Goal: Transaction & Acquisition: Purchase product/service

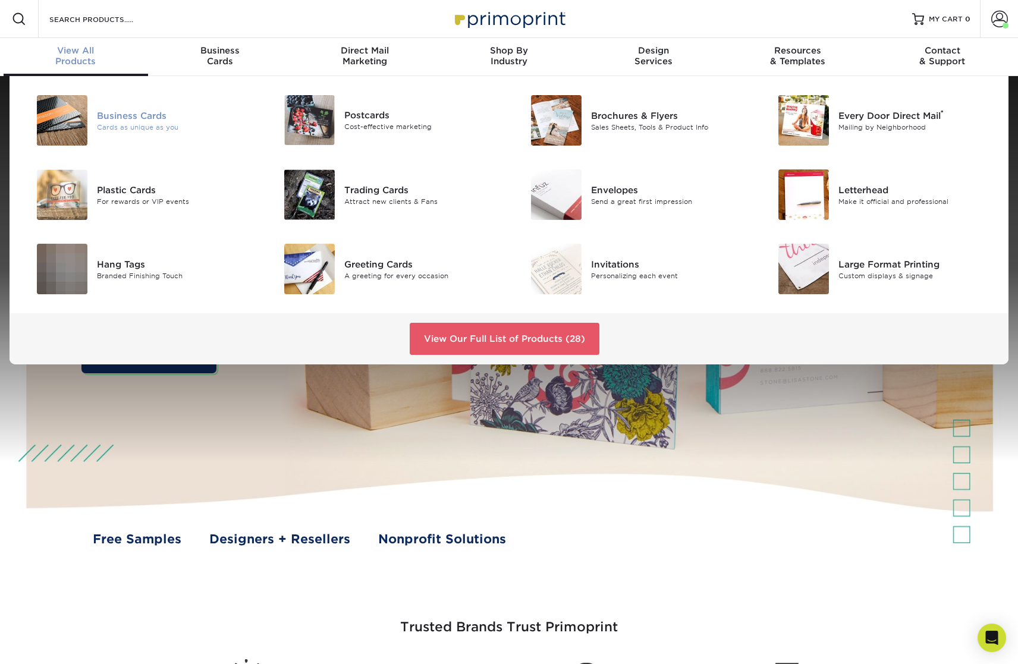
click at [118, 106] on div "Business Cards Cards as unique as you" at bounding box center [179, 120] width 165 height 51
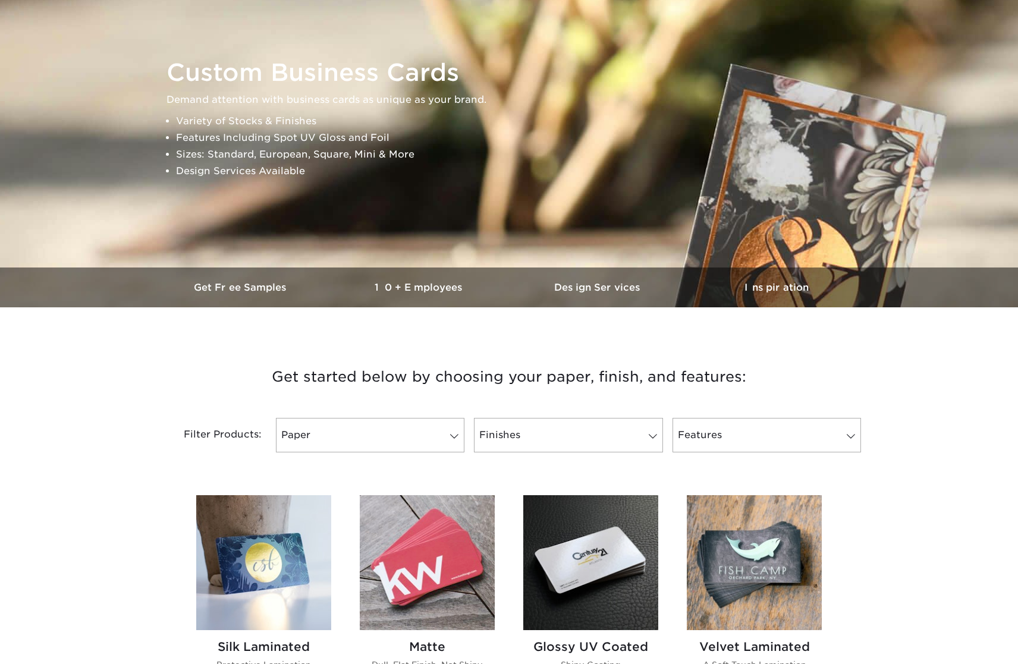
scroll to position [297, 0]
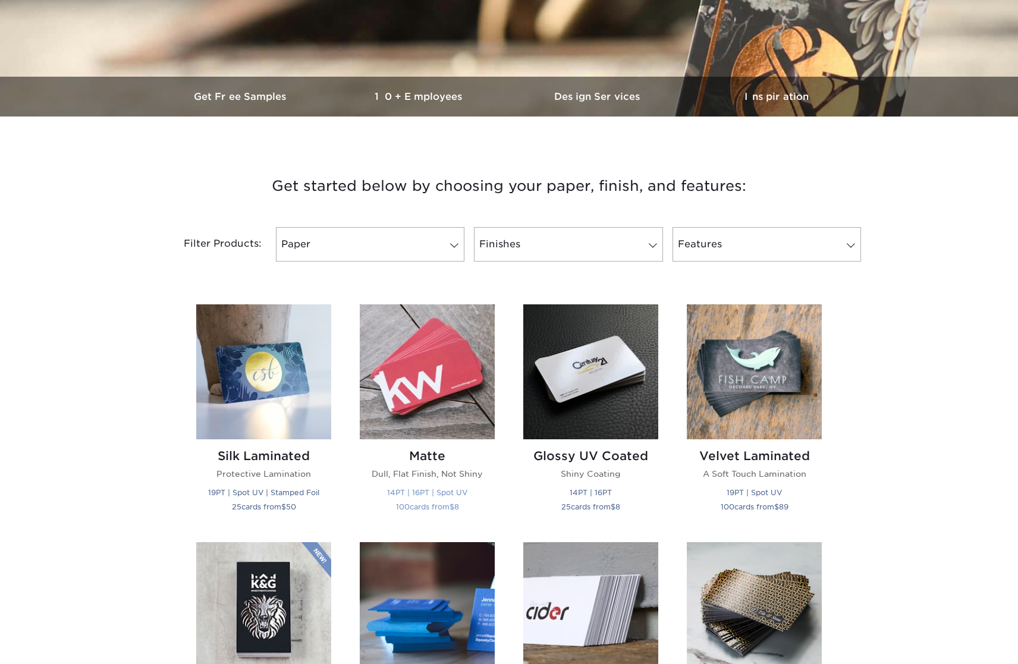
click at [424, 459] on h2 "Matte" at bounding box center [427, 456] width 135 height 14
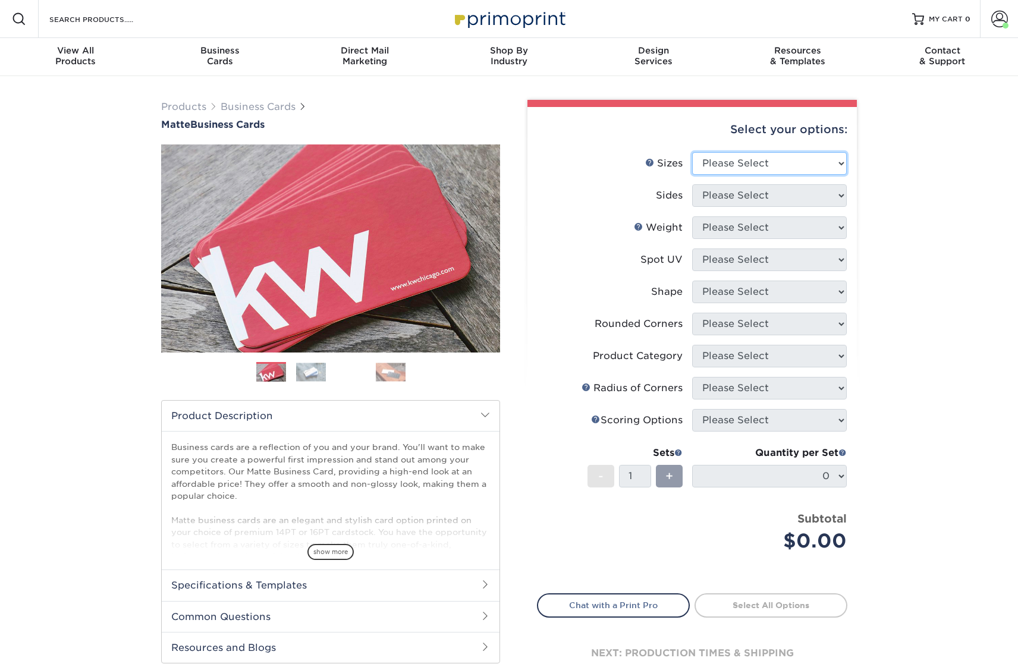
click at [731, 172] on select "Please Select 1.5" x 3.5" - Mini 1.75" x 3.5" - Mini 2" x 2" - Square 2" x 3" -…" at bounding box center [769, 163] width 155 height 23
select select "2.00x3.50"
click at [692, 152] on select "Please Select 1.5" x 3.5" - Mini 1.75" x 3.5" - Mini 2" x 2" - Square 2" x 3" -…" at bounding box center [769, 163] width 155 height 23
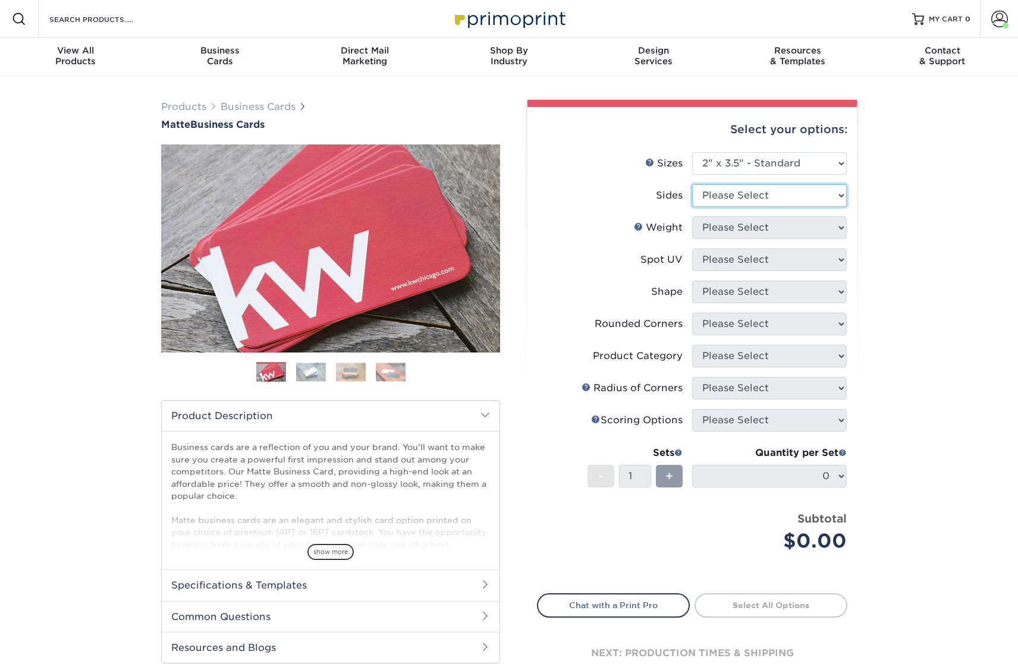
click at [745, 199] on select "Please Select Print Both Sides Print Front Only" at bounding box center [769, 195] width 155 height 23
select select "13abbda7-1d64-4f25-8bb2-c179b224825d"
click at [692, 184] on select "Please Select Print Both Sides Print Front Only" at bounding box center [769, 195] width 155 height 23
click at [732, 228] on select "Please Select 16PT 14PT" at bounding box center [769, 228] width 155 height 23
click at [692, 217] on select "Please Select 16PT 14PT" at bounding box center [769, 228] width 155 height 23
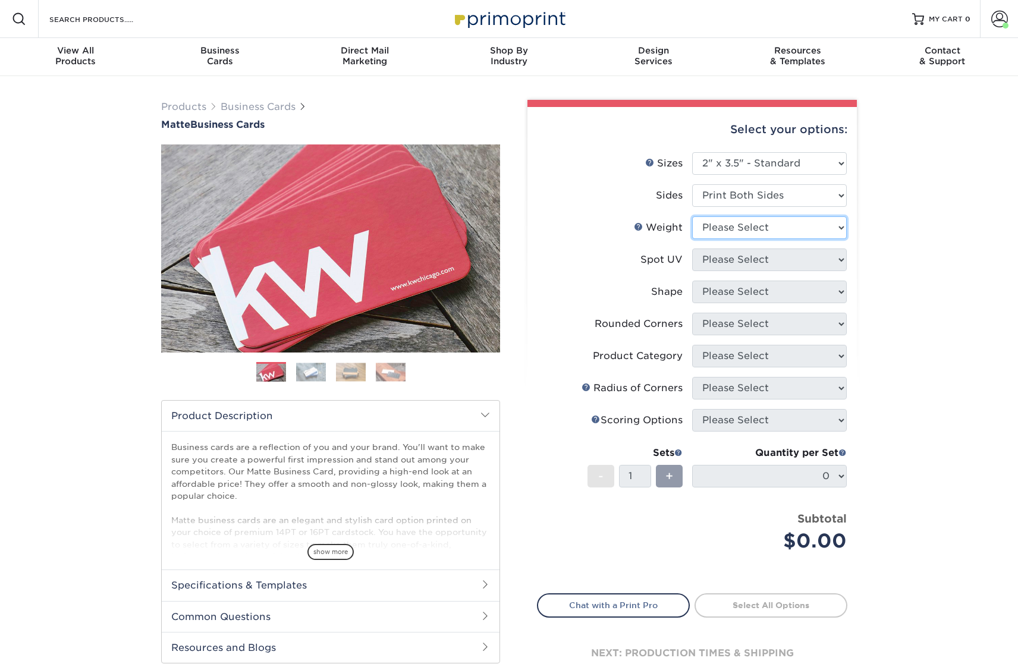
click at [727, 226] on select "Please Select 16PT 14PT" at bounding box center [769, 228] width 155 height 23
select select "16PT"
click at [692, 217] on select "Please Select 16PT 14PT" at bounding box center [769, 228] width 155 height 23
click at [729, 254] on select "Please Select No Spot UV Front and Back (Both Sides) Front Only Back Only" at bounding box center [769, 260] width 155 height 23
select select "3"
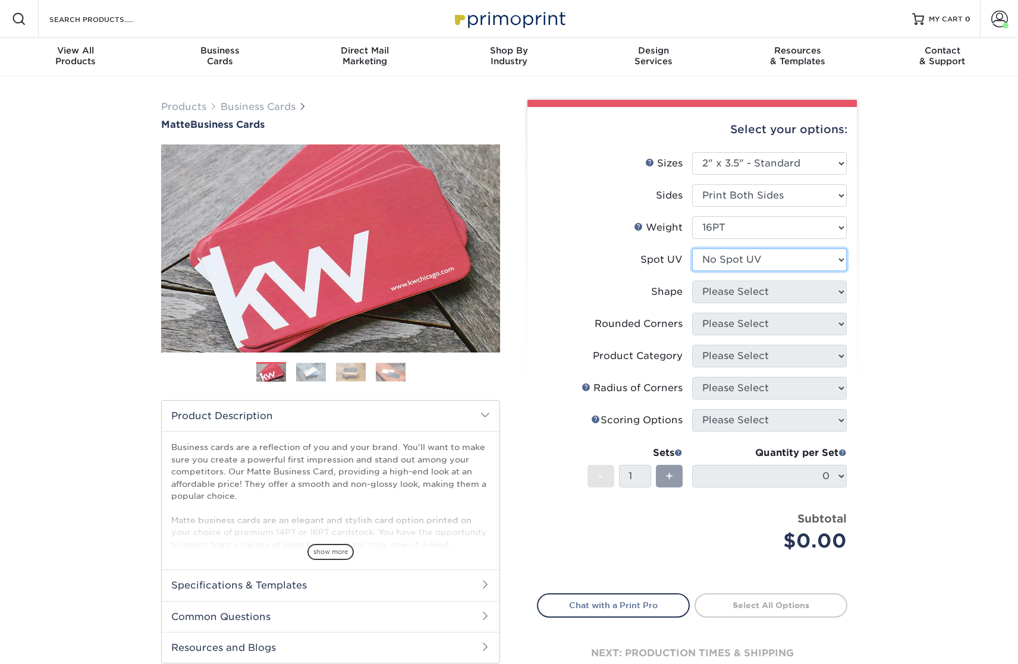
click at [692, 249] on select "Please Select No Spot UV Front and Back (Both Sides) Front Only Back Only" at bounding box center [769, 260] width 155 height 23
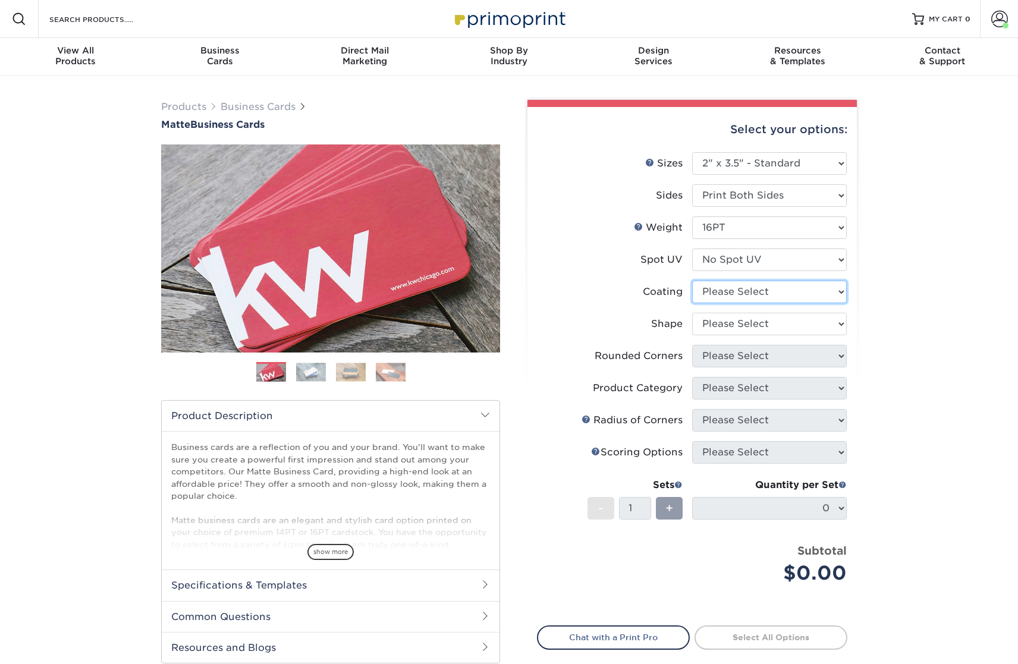
click at [722, 290] on select at bounding box center [769, 292] width 155 height 23
select select "121bb7b5-3b4d-429f-bd8d-bbf80e953313"
click at [692, 281] on select at bounding box center [769, 292] width 155 height 23
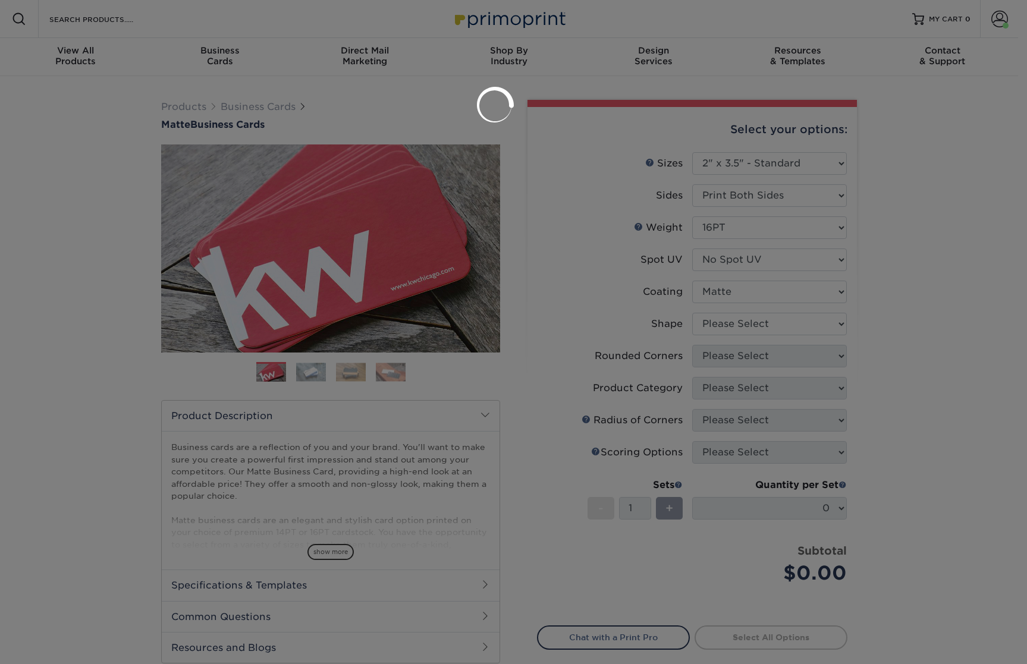
click at [724, 321] on div at bounding box center [513, 332] width 1027 height 664
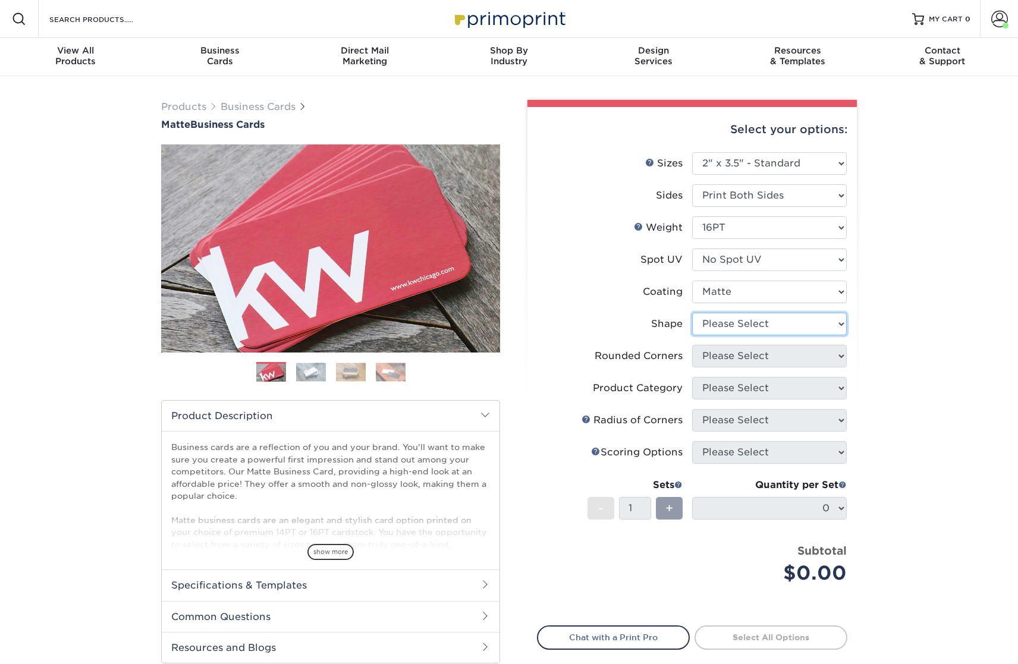
click at [723, 325] on select "Please Select Standard Oval" at bounding box center [769, 324] width 155 height 23
select select "standard"
click at [692, 313] on select "Please Select Standard Oval" at bounding box center [769, 324] width 155 height 23
click at [733, 357] on select "Please Select Yes - Round 2 Corners Yes - Round 4 Corners No" at bounding box center [769, 356] width 155 height 23
select select "0"
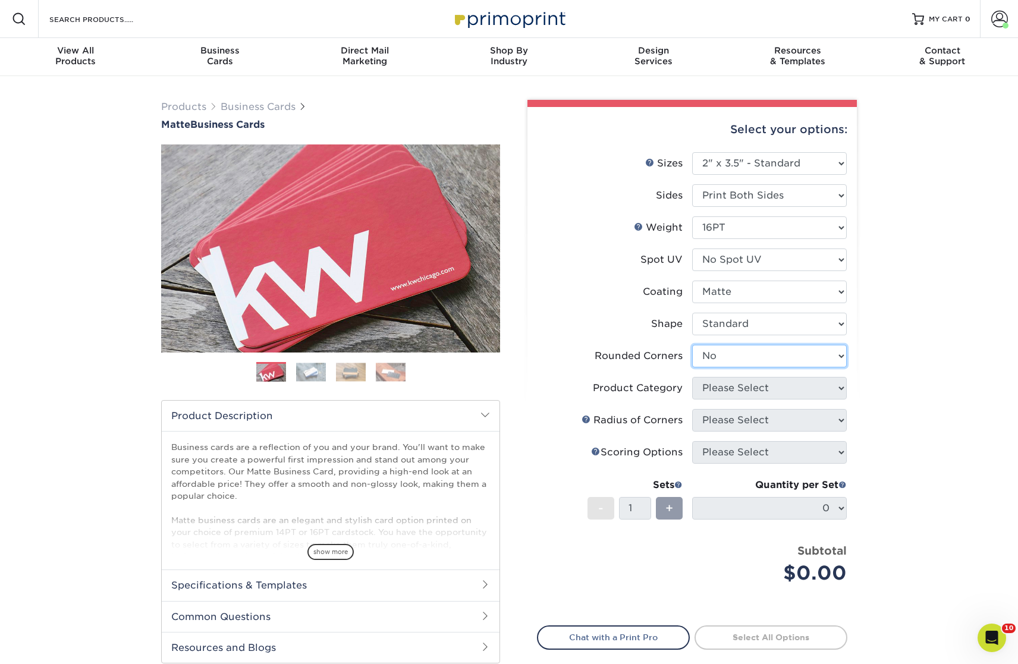
click at [692, 345] on select "Please Select Yes - Round 2 Corners Yes - Round 4 Corners No" at bounding box center [769, 356] width 155 height 23
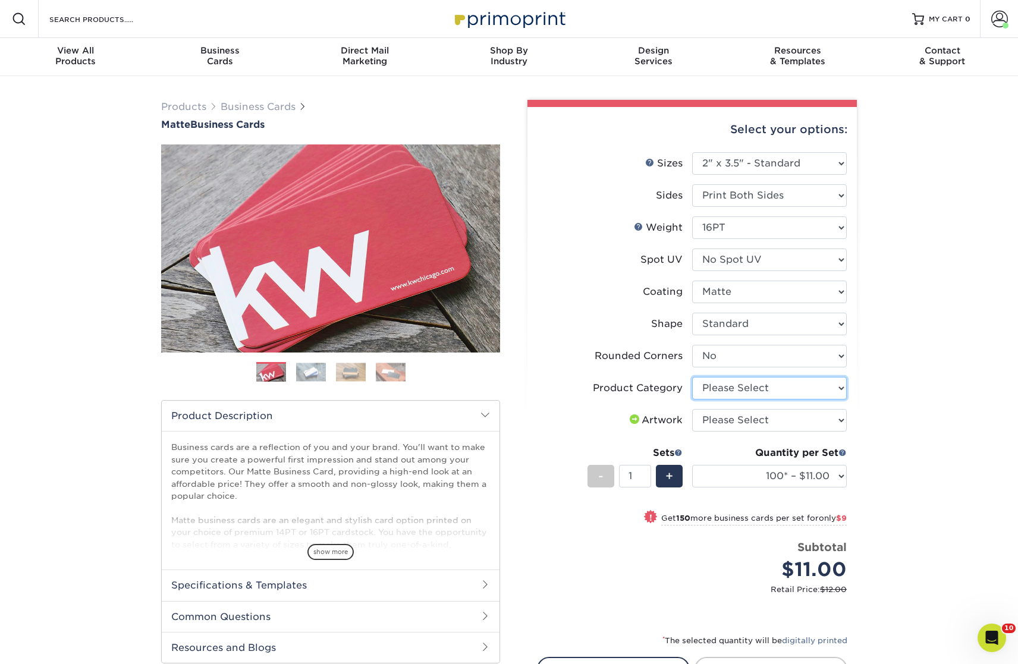
click at [750, 396] on select "Please Select Business Cards" at bounding box center [769, 388] width 155 height 23
select select "3b5148f1-0588-4f88-a218-97bcfdce65c1"
click at [692, 377] on select "Please Select Business Cards" at bounding box center [769, 388] width 155 height 23
click at [737, 421] on select "Please Select I will upload files I need a design - $100" at bounding box center [769, 420] width 155 height 23
select select "upload"
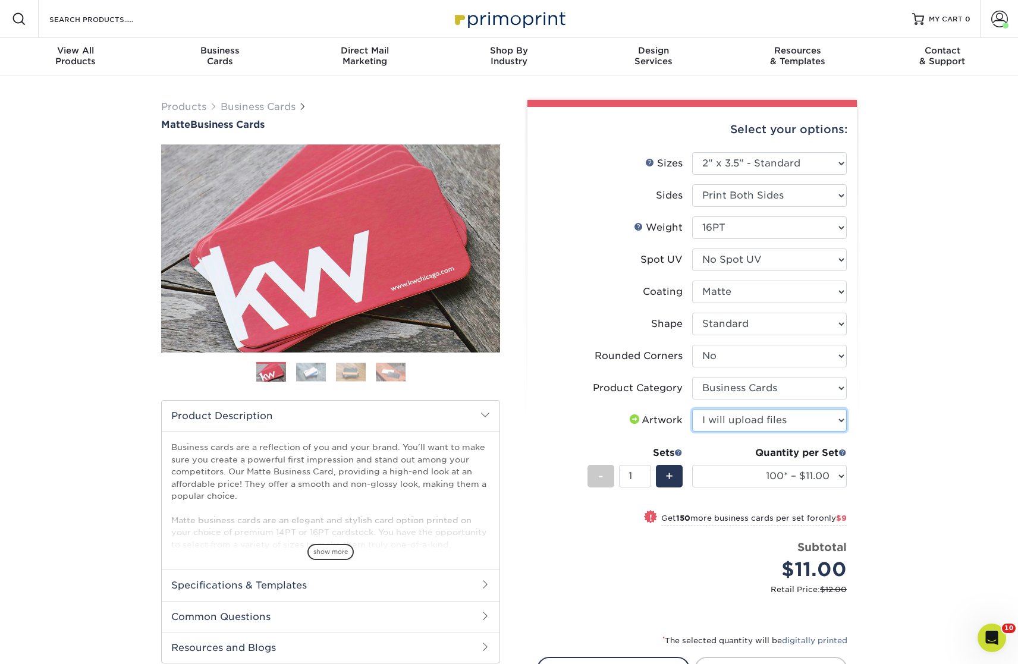
click at [692, 409] on select "Please Select I will upload files I need a design - $100" at bounding box center [769, 420] width 155 height 23
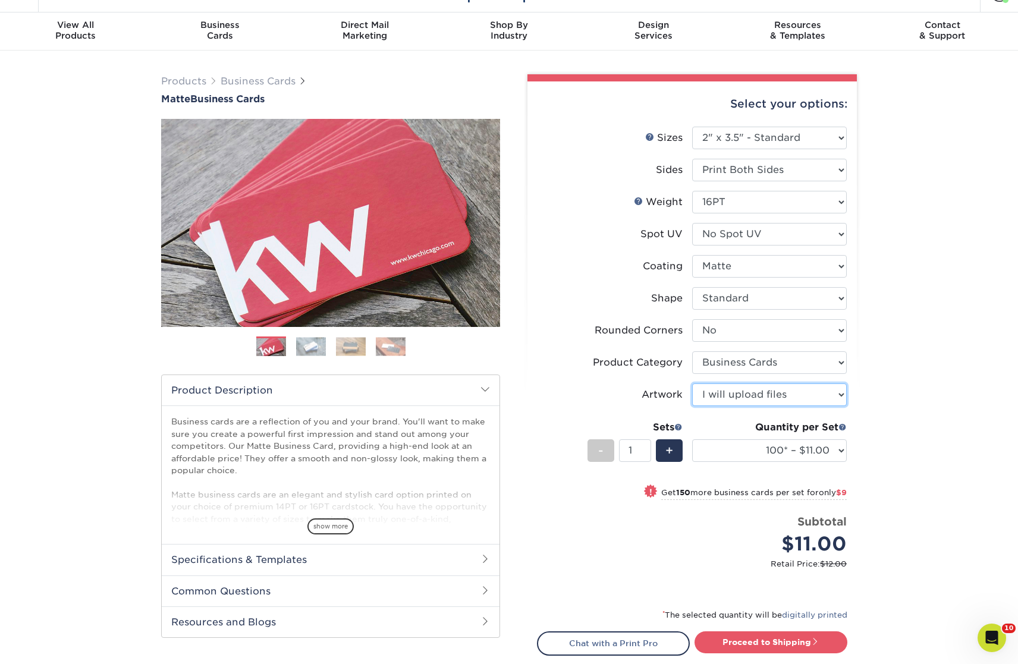
scroll to position [44, 0]
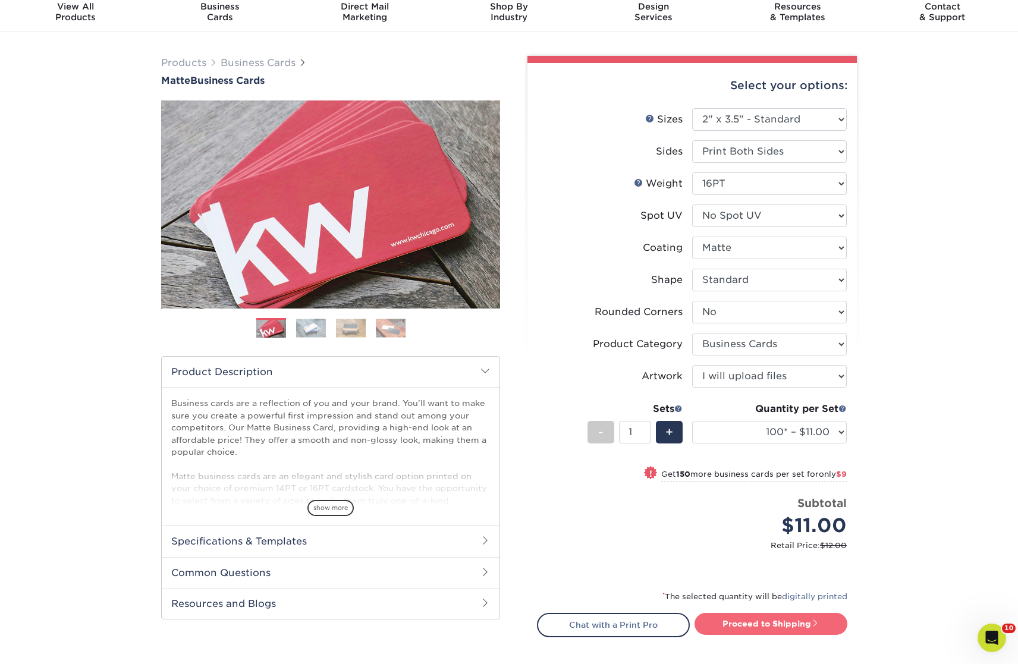
click at [735, 625] on link "Proceed to Shipping" at bounding box center [771, 623] width 153 height 21
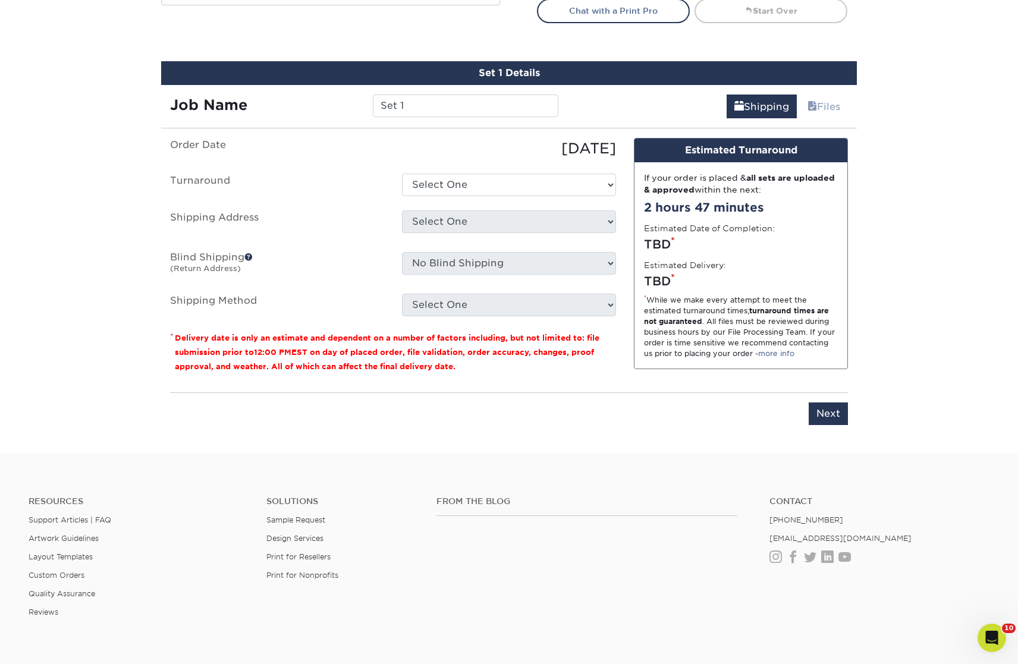
scroll to position [690, 0]
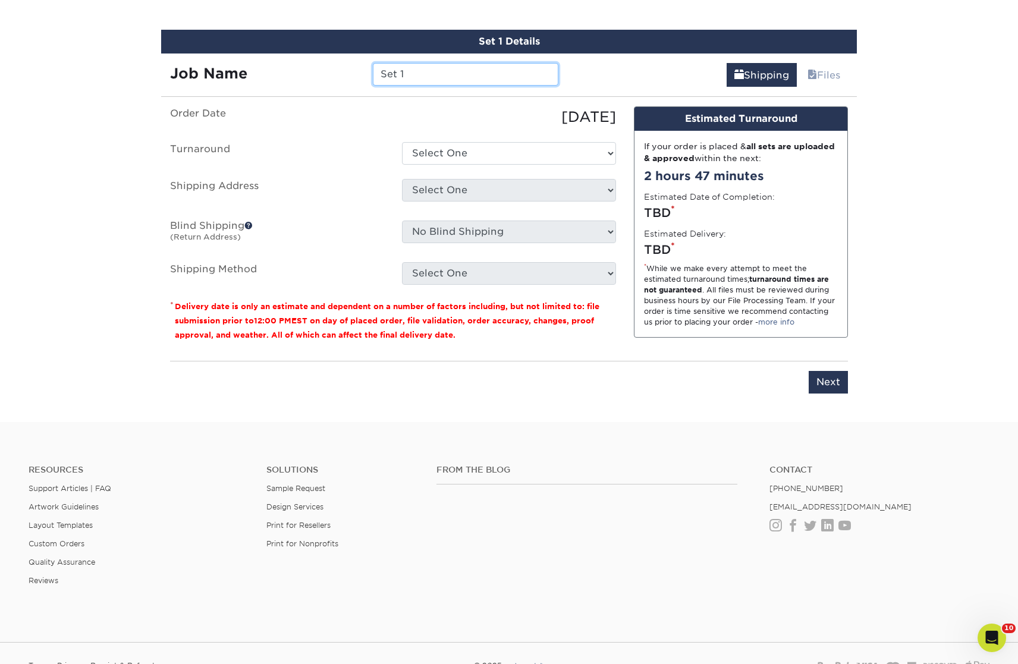
click at [477, 67] on input "Set 1" at bounding box center [465, 74] width 185 height 23
click at [477, 70] on input "Set 1" at bounding box center [465, 74] width 185 height 23
type input "JCH [PERSON_NAME]"
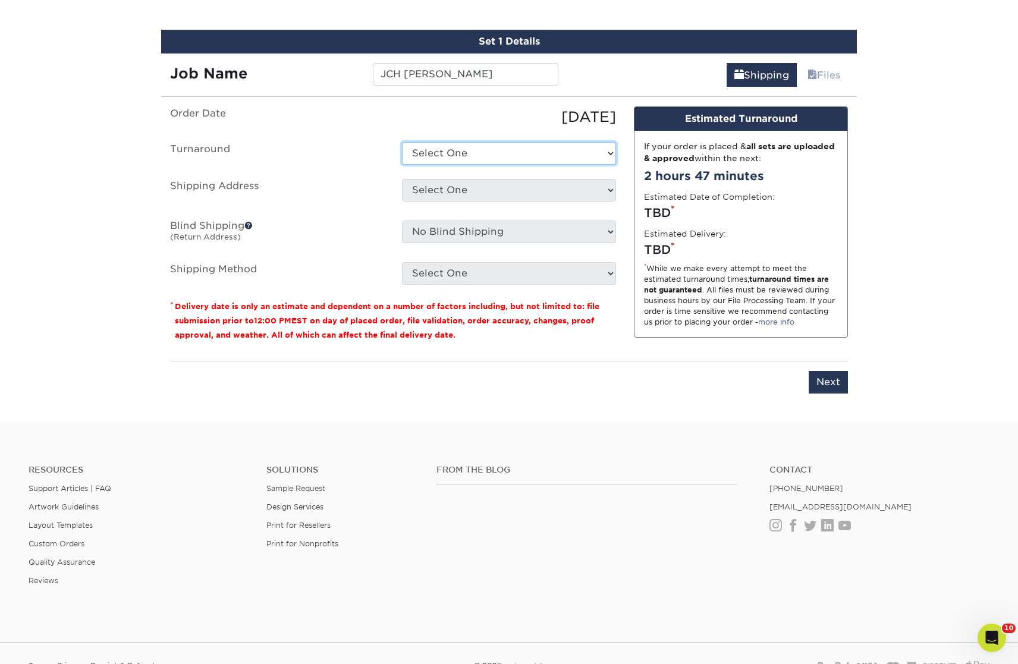
click at [521, 158] on select "Select One 2-4 Business Days 2 Day Next Business Day" at bounding box center [509, 153] width 214 height 23
select select "47dbf4b1-3bfd-4687-b793-fcd3ee179f06"
click at [402, 142] on select "Select One 2-4 Business Days 2 Day Next Business Day" at bounding box center [509, 153] width 214 height 23
click at [497, 190] on select "Select One All Star Window Coverings Apache Junction Arizona Olives Arizona Oli…" at bounding box center [509, 190] width 214 height 23
select select "221281"
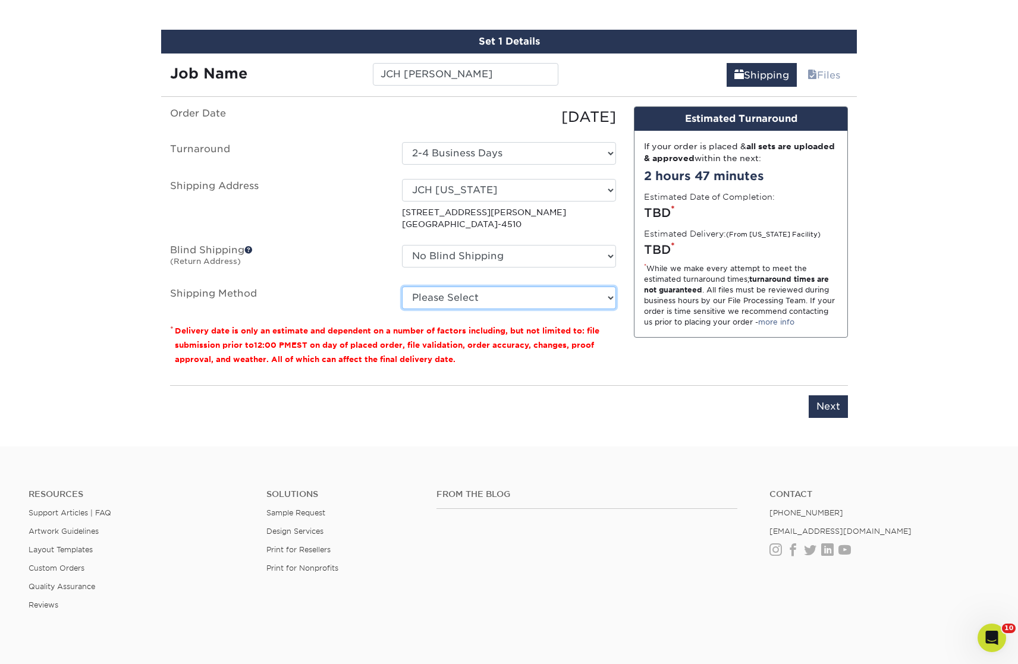
click at [482, 302] on select "Please Select Ground Shipping (+$7.84) 3 Day Shipping Service (+$15.33) 2 Day A…" at bounding box center [509, 298] width 214 height 23
select select "03"
click at [402, 287] on select "Please Select Ground Shipping (+$7.84) 3 Day Shipping Service (+$15.33) 2 Day A…" at bounding box center [509, 298] width 214 height 23
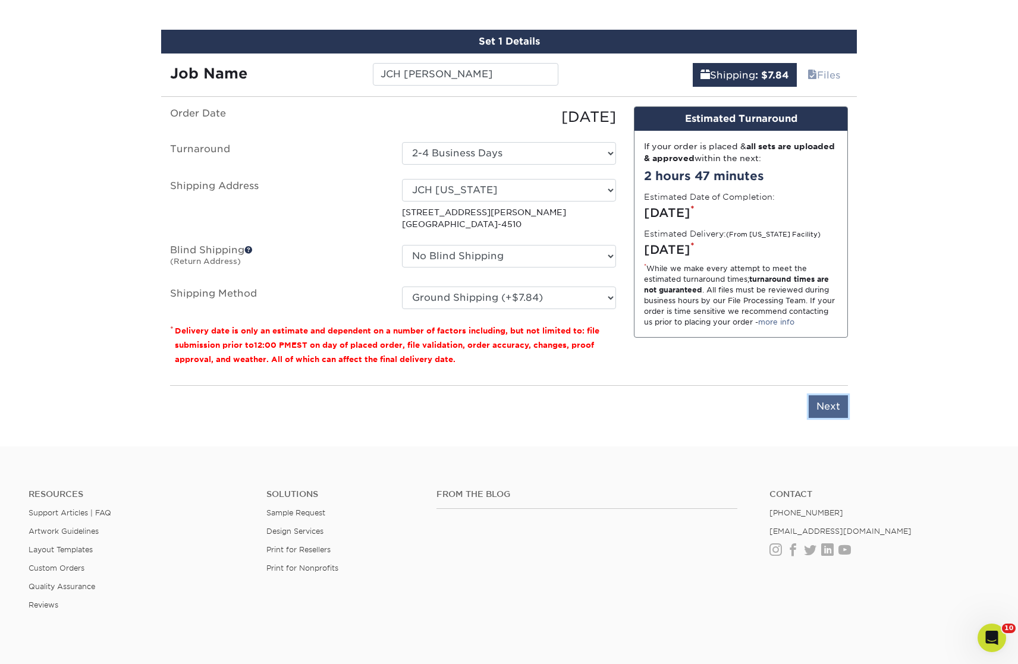
click at [818, 403] on input "Next" at bounding box center [828, 407] width 39 height 23
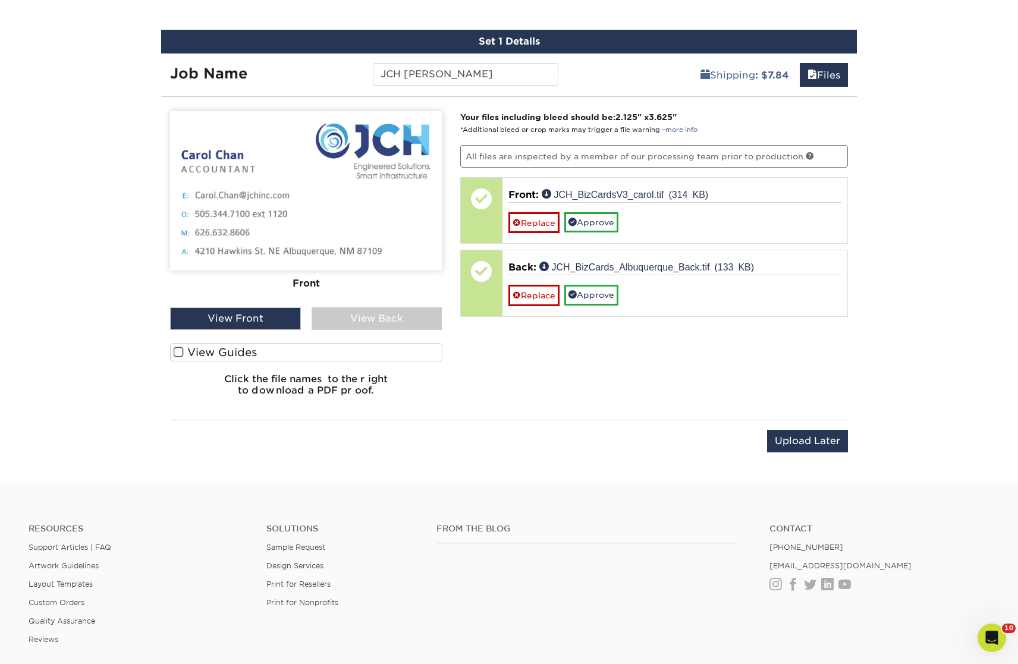
click at [411, 316] on div "View Back" at bounding box center [377, 319] width 131 height 23
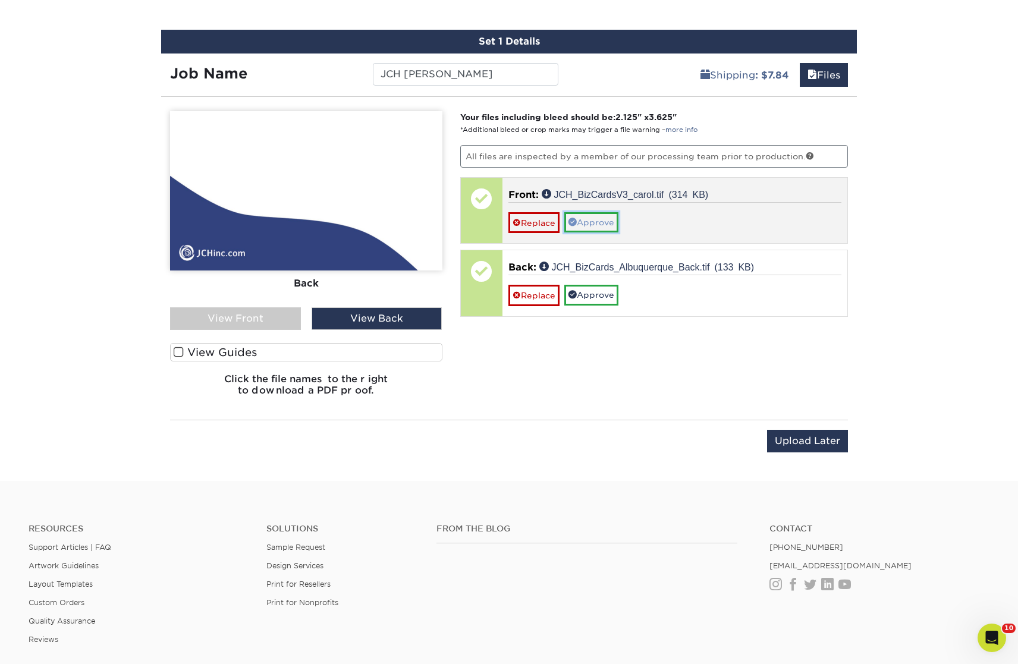
click at [605, 225] on link "Approve" at bounding box center [591, 222] width 54 height 20
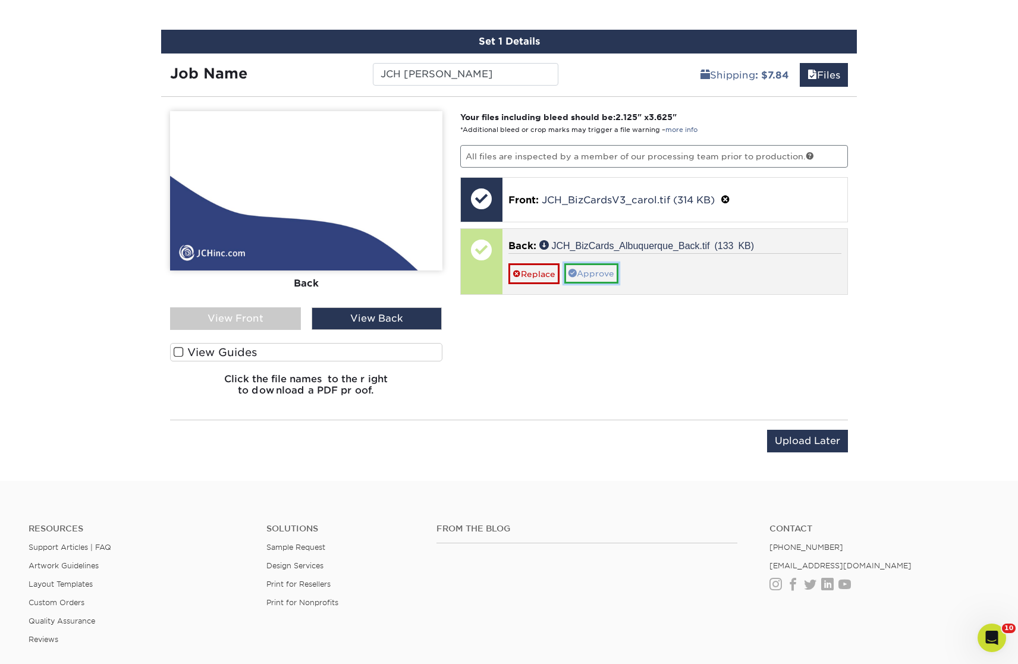
click at [597, 269] on link "Approve" at bounding box center [591, 274] width 54 height 20
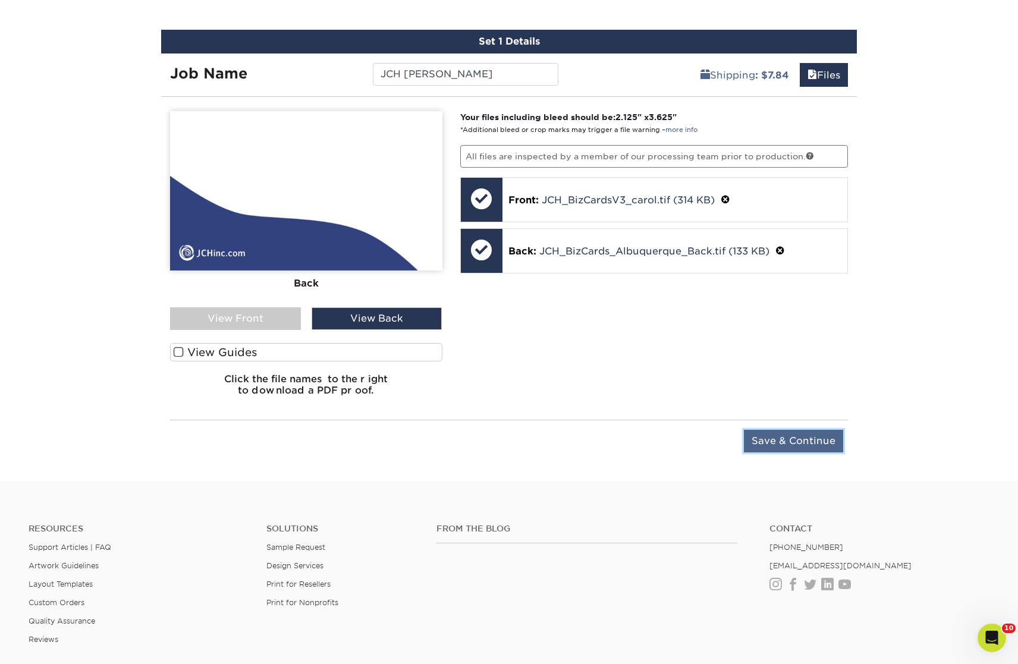
click at [770, 435] on input "Save & Continue" at bounding box center [793, 441] width 99 height 23
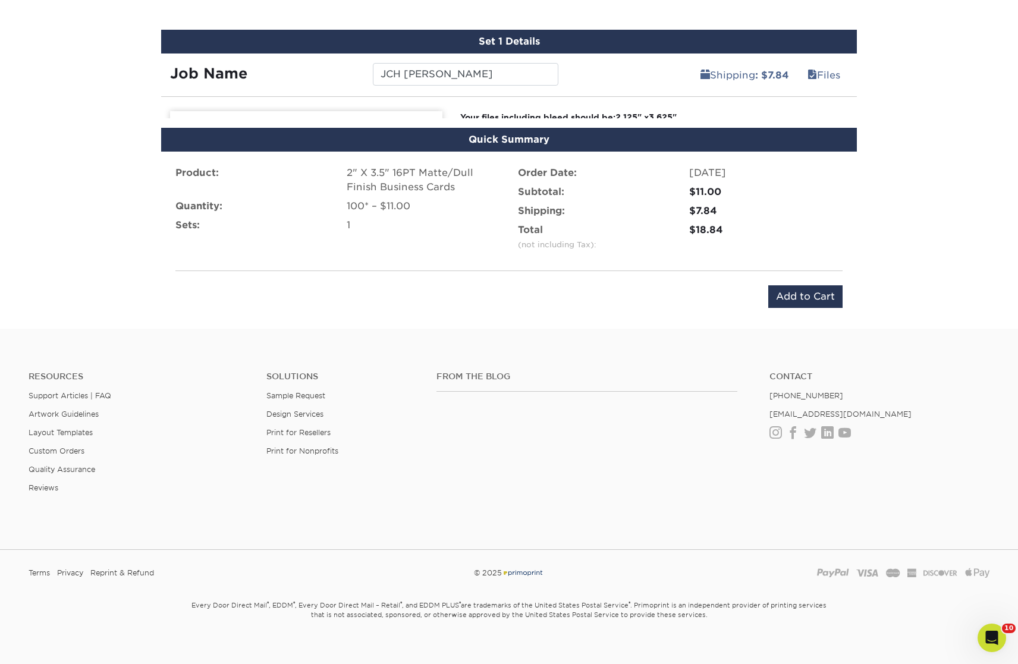
scroll to position [689, 0]
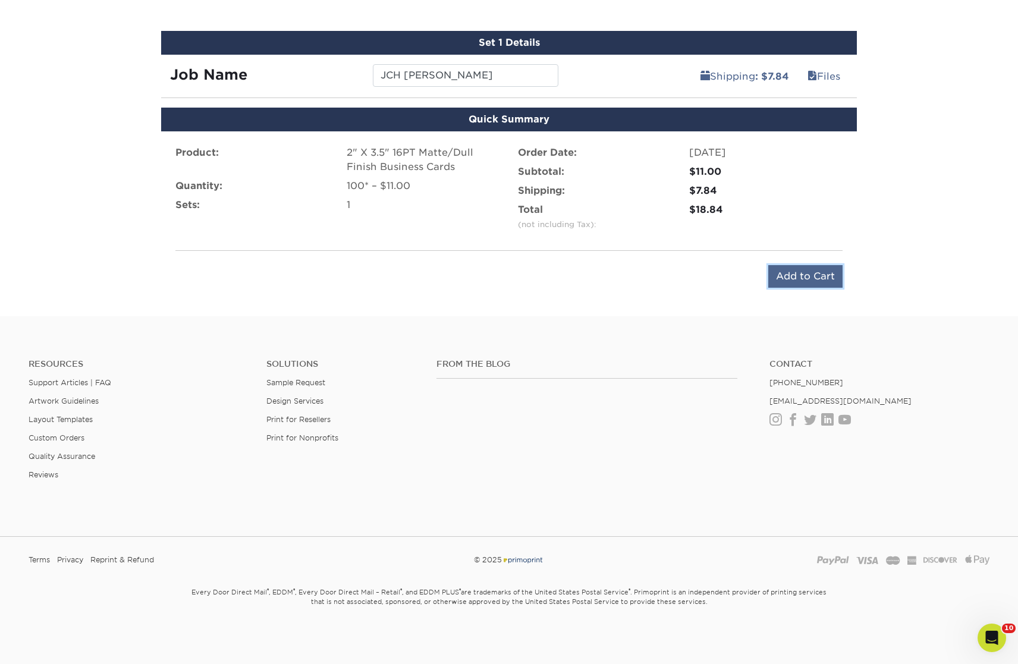
click at [788, 279] on input "Add to Cart" at bounding box center [806, 276] width 74 height 23
